Goal: Task Accomplishment & Management: Use online tool/utility

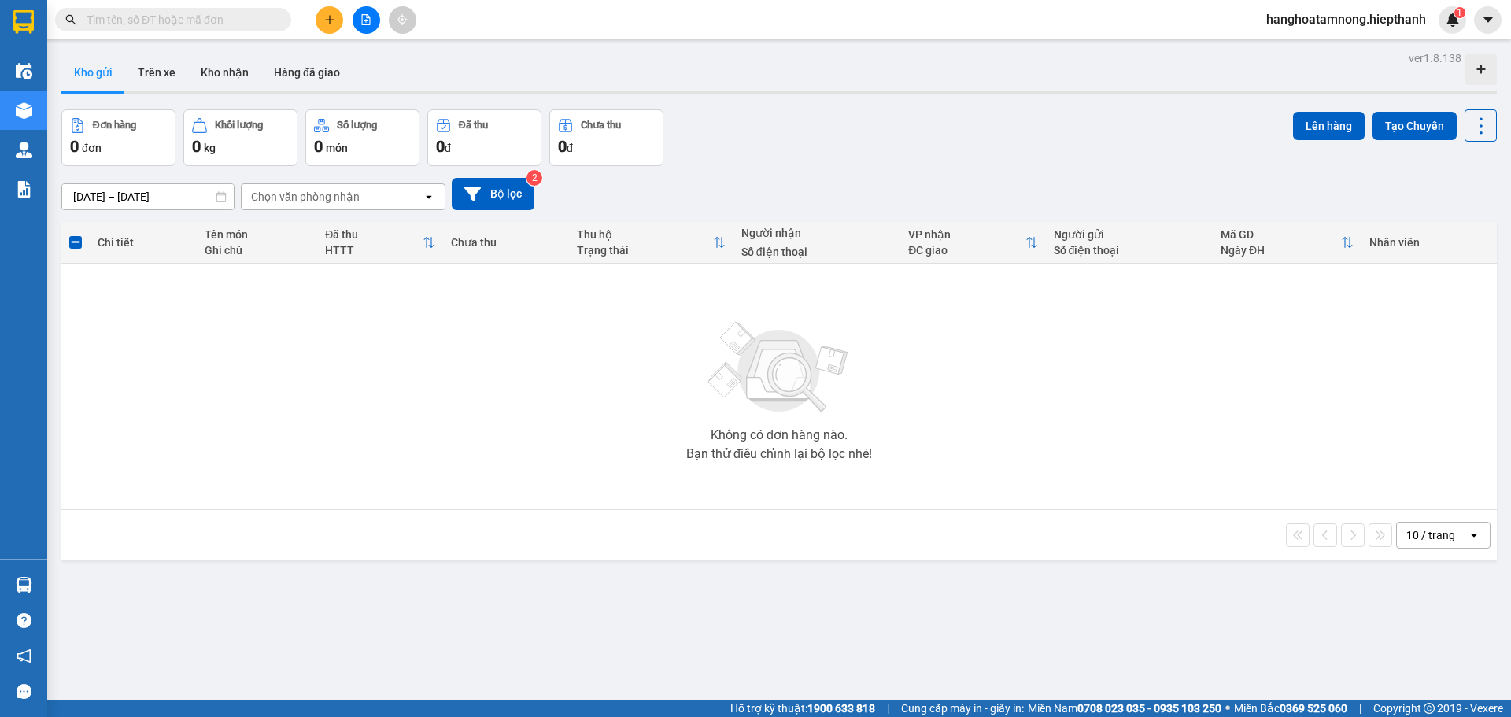
scroll to position [567, 0]
click at [368, 23] on icon "file-add" at bounding box center [366, 19] width 11 height 11
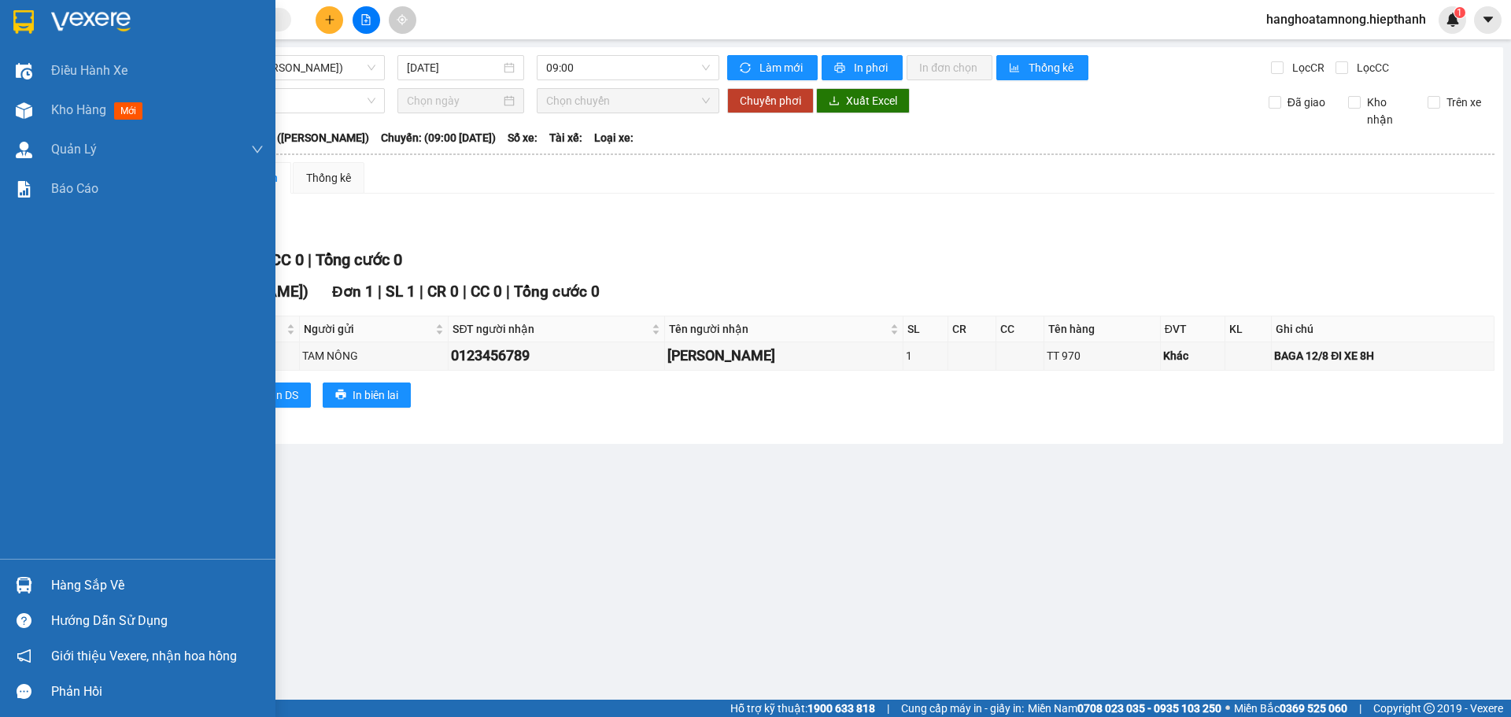
click at [34, 14] on img at bounding box center [23, 22] width 20 height 24
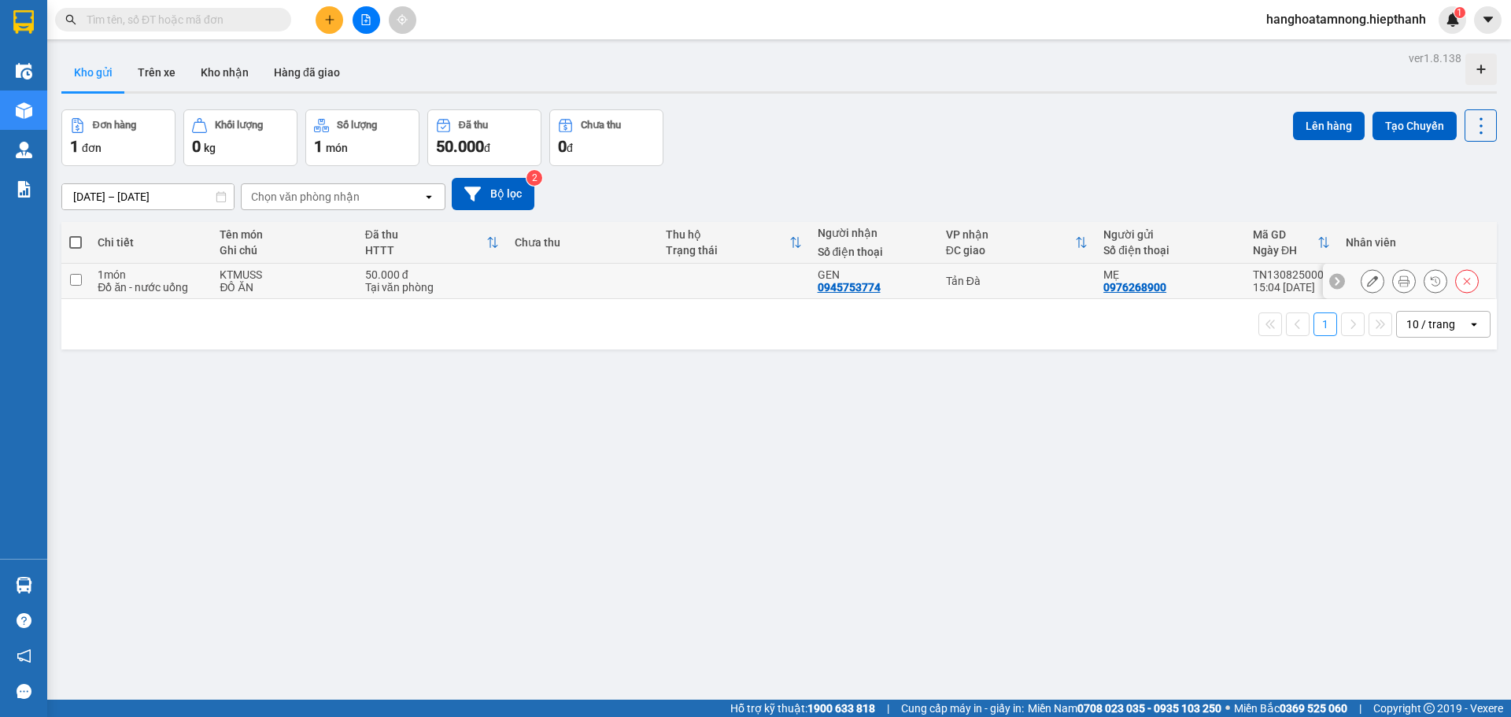
click at [779, 277] on td at bounding box center [733, 281] width 151 height 35
checkbox input "true"
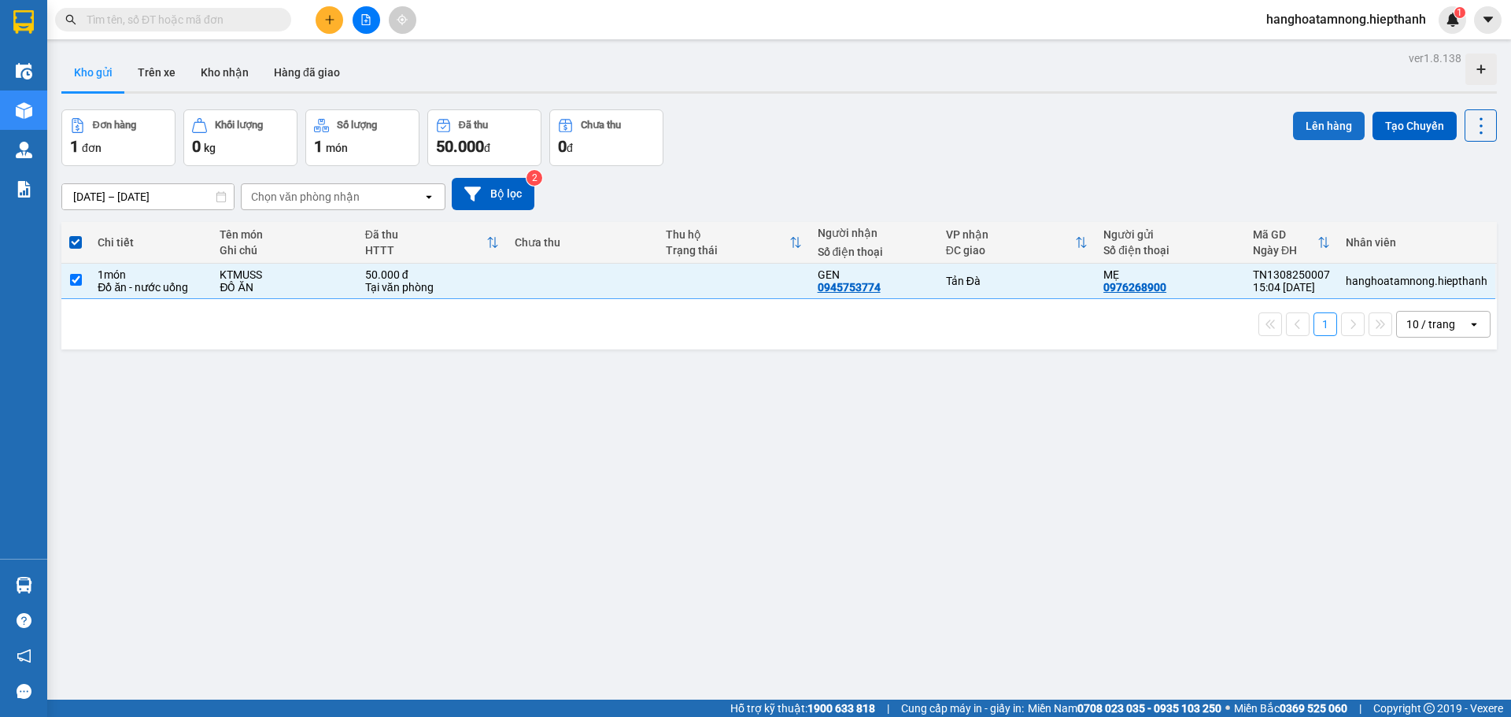
click at [1309, 121] on button "Lên hàng" at bounding box center [1329, 126] width 72 height 28
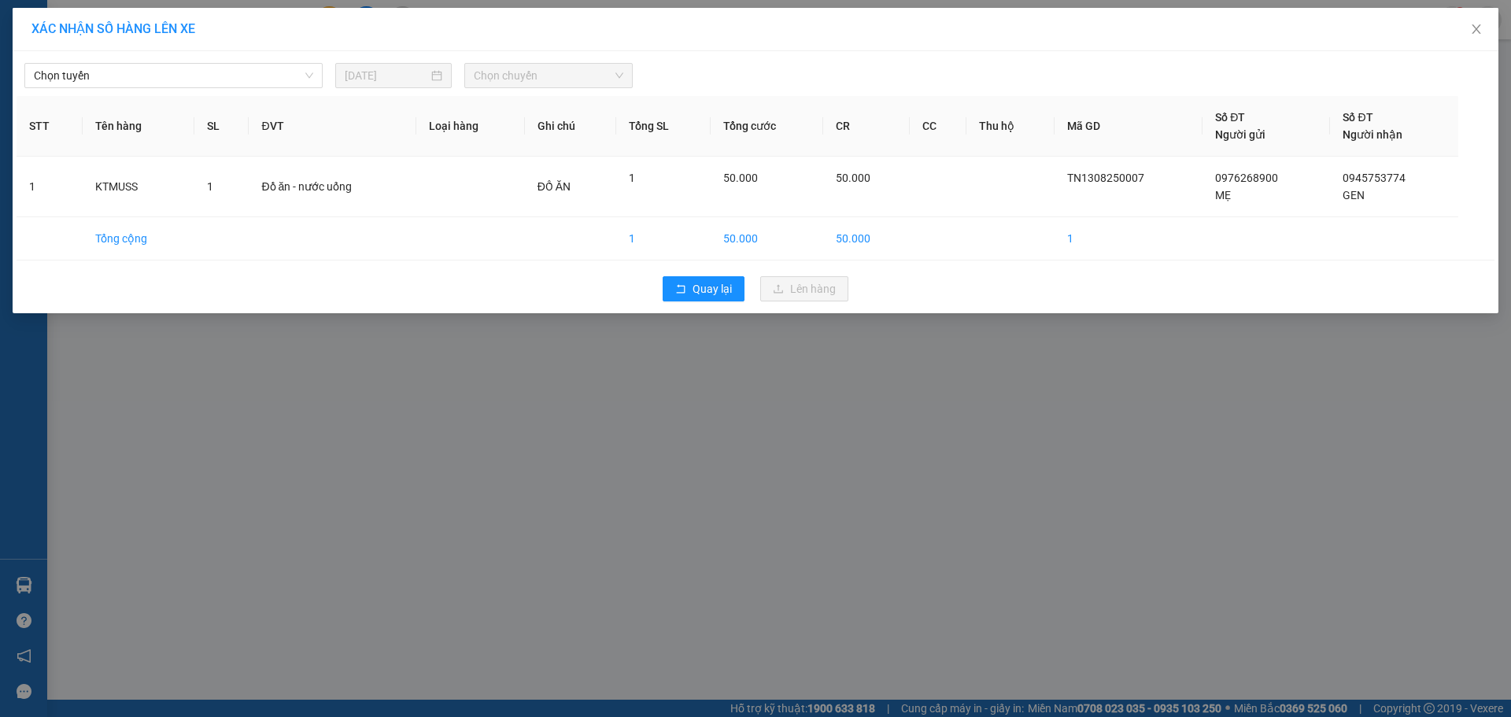
click at [912, 401] on div "XÁC [PERSON_NAME] SỐ HÀNG LÊN XE [PERSON_NAME] [DATE] [PERSON_NAME] STT Tên hàn…" at bounding box center [755, 358] width 1511 height 717
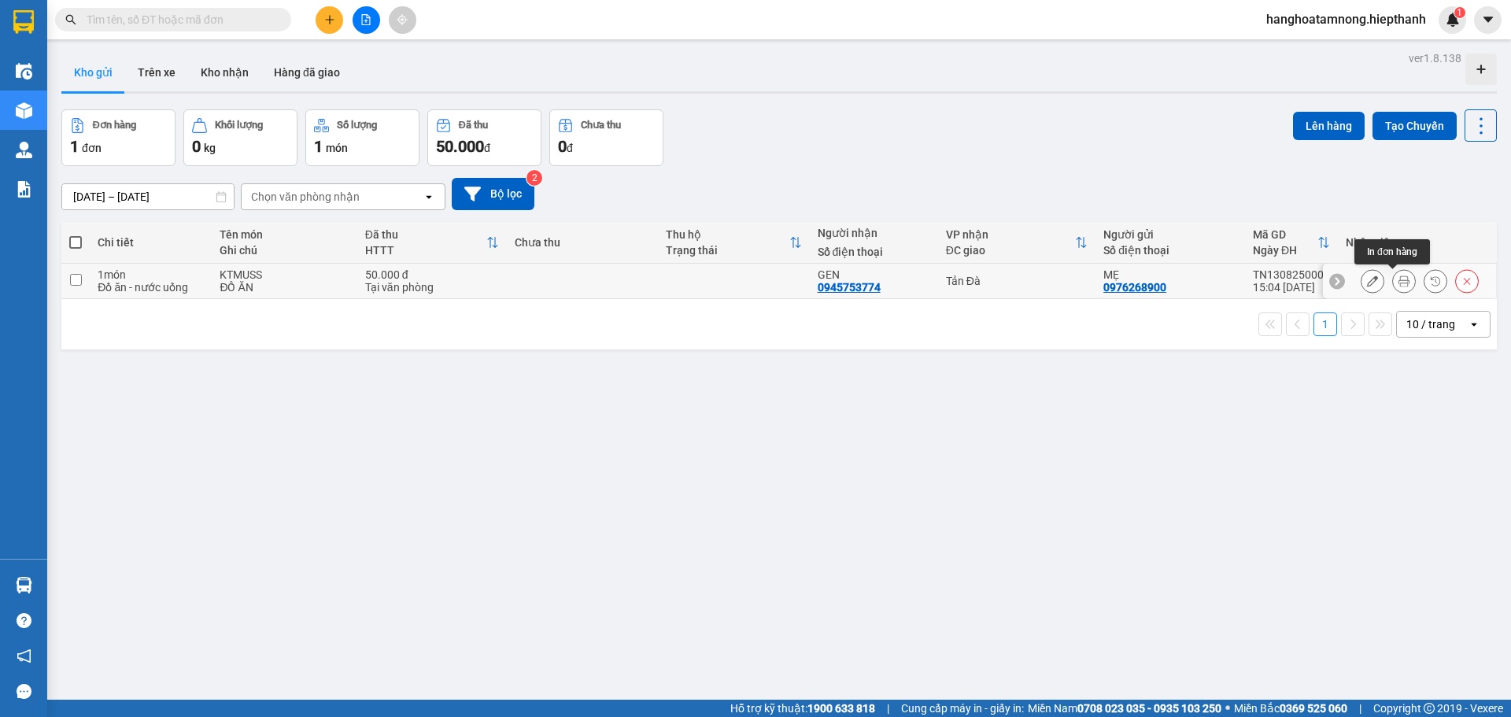
click at [1399, 280] on icon at bounding box center [1404, 281] width 11 height 11
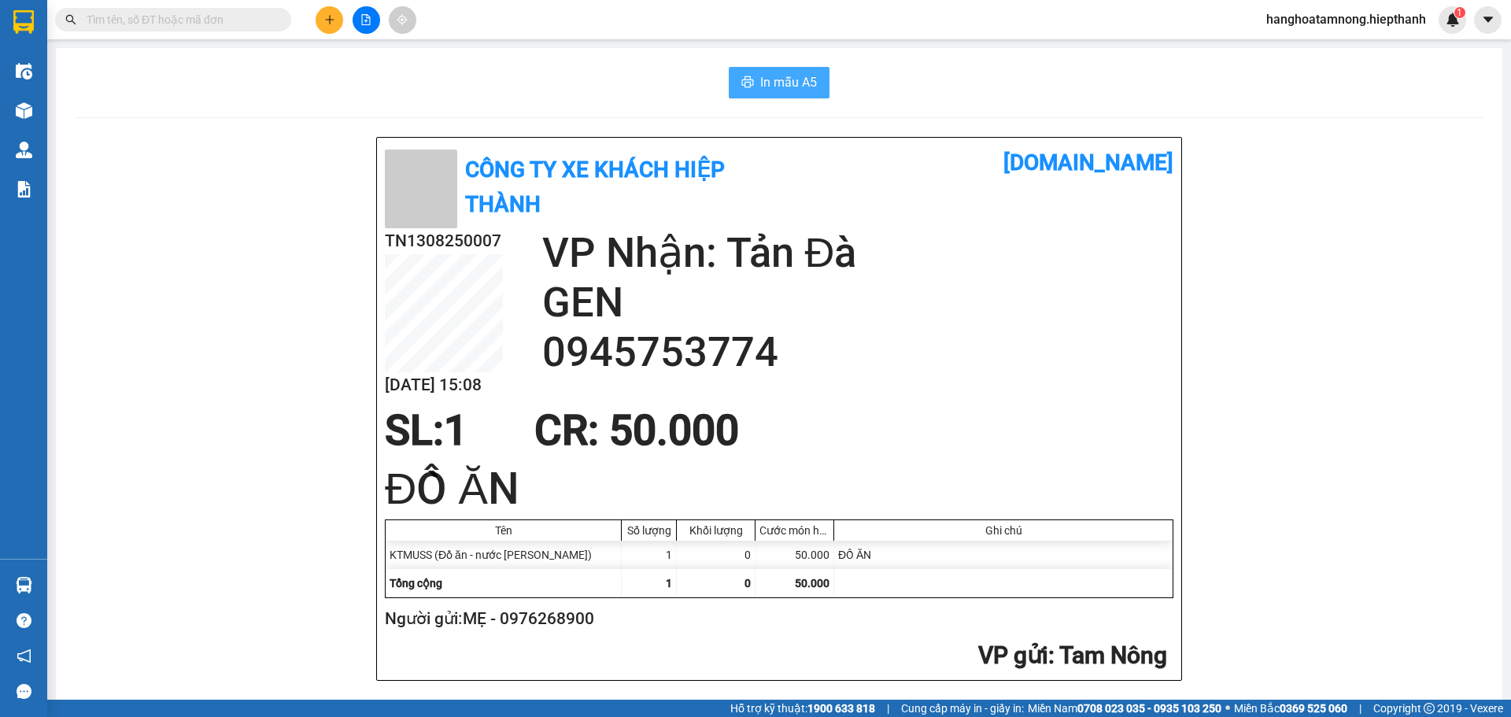
click at [810, 88] on span "In mẫu A5" at bounding box center [788, 82] width 57 height 20
